Goal: Browse casually: Explore the website without a specific task or goal

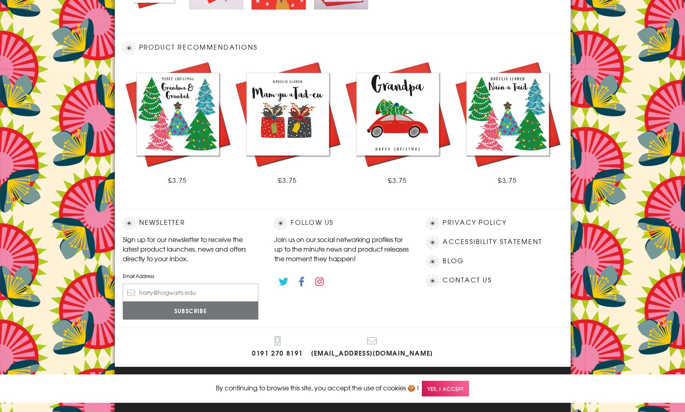
scroll to position [413, 0]
